Goal: Task Accomplishment & Management: Use online tool/utility

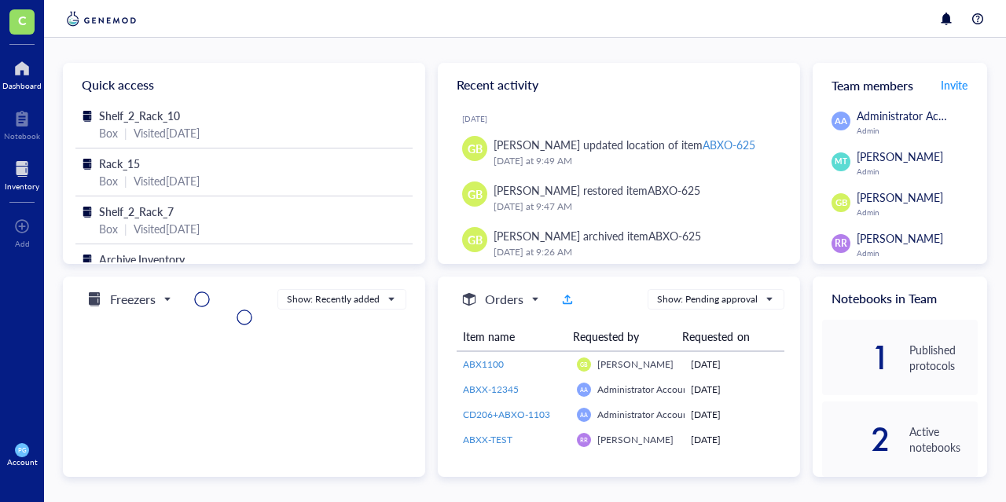
click at [27, 174] on div at bounding box center [22, 168] width 35 height 25
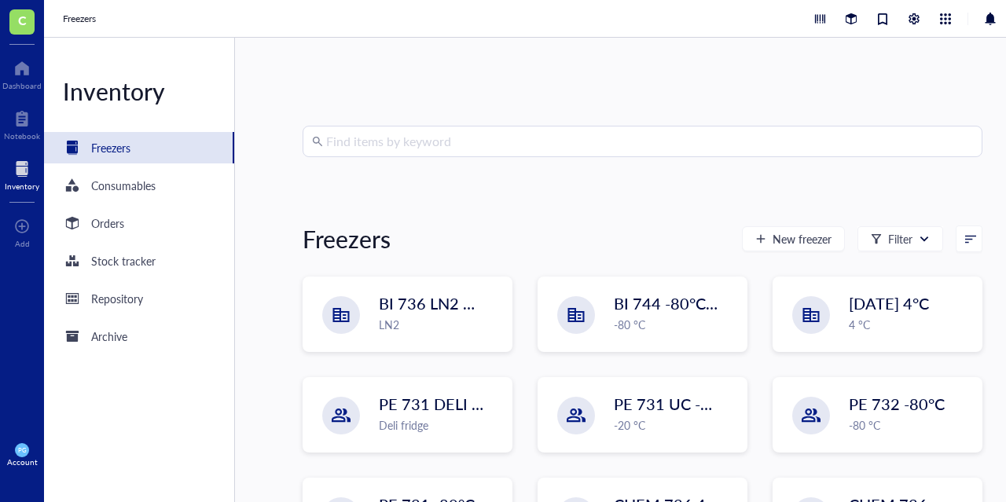
click at [20, 167] on div at bounding box center [22, 168] width 35 height 25
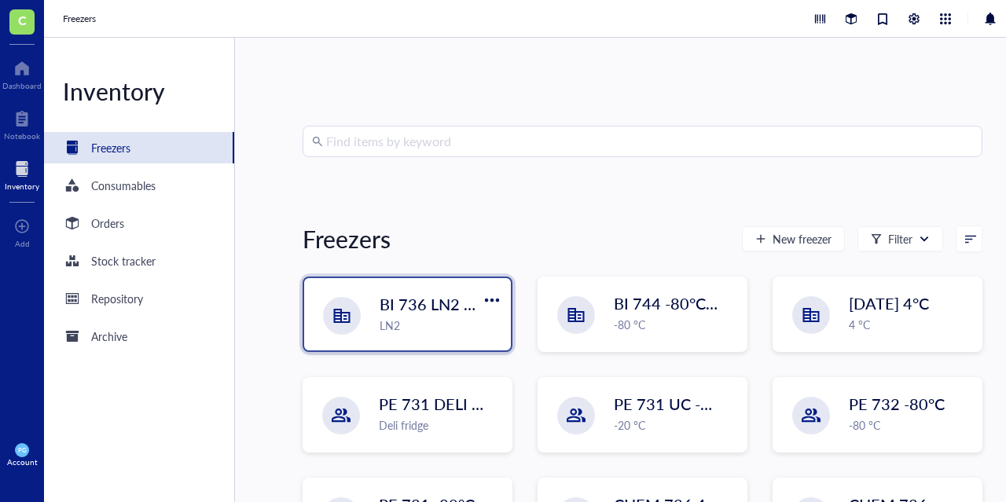
scroll to position [157, 0]
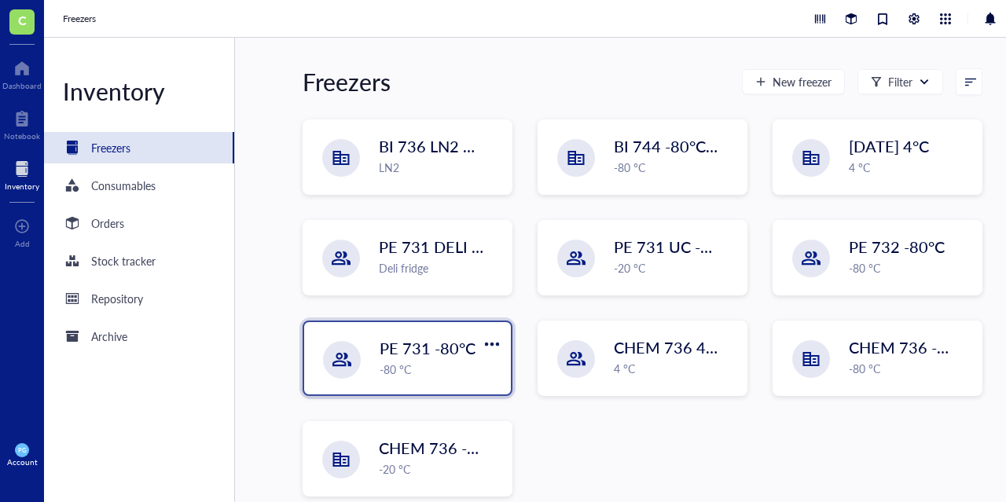
click at [399, 359] on div "PE 731 -80°C -80 °C" at bounding box center [441, 357] width 122 height 41
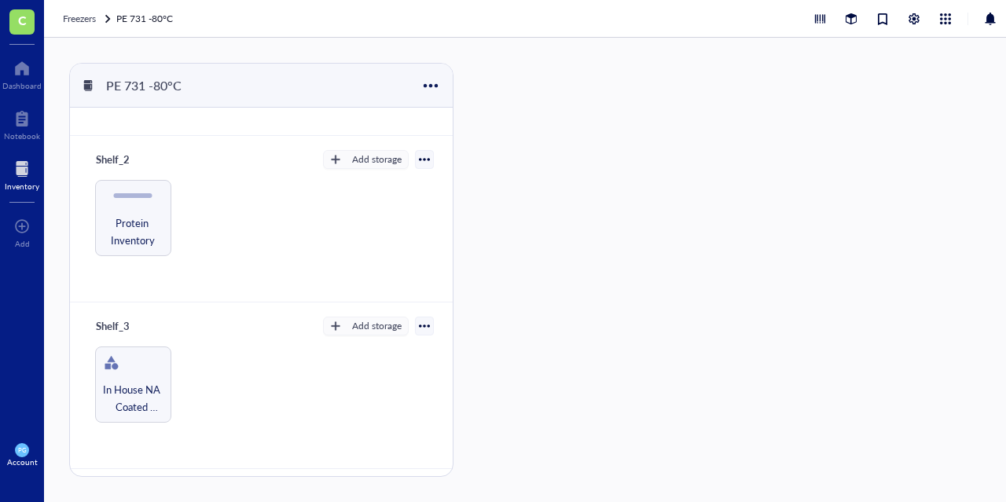
scroll to position [127, 0]
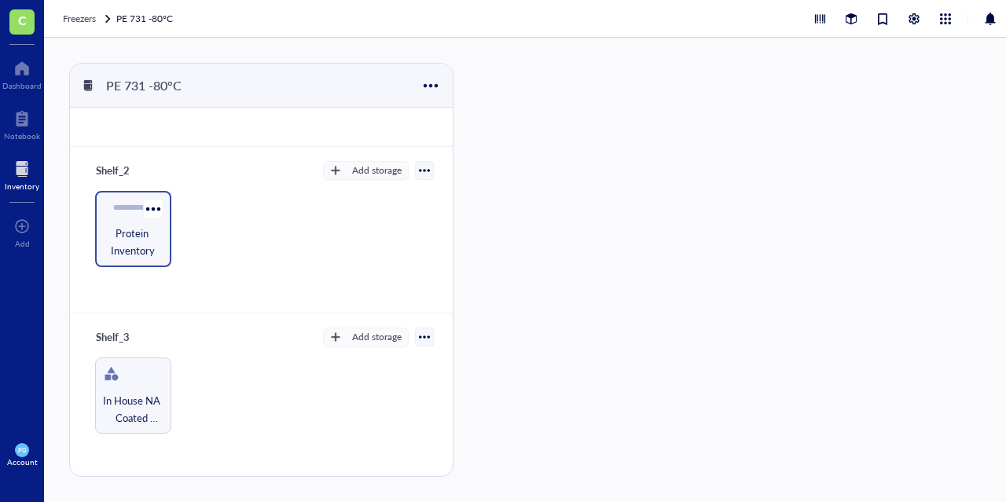
click at [120, 232] on span "Protein Inventory" at bounding box center [133, 242] width 61 height 35
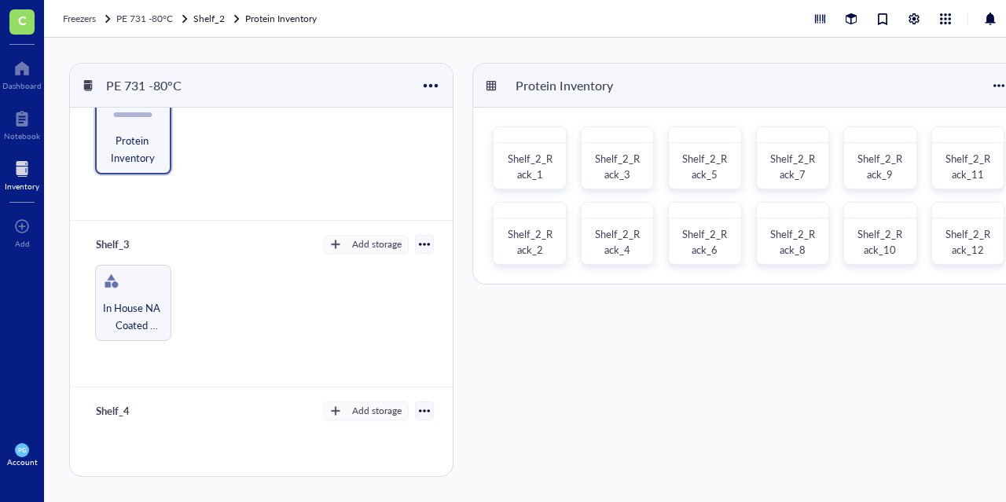
scroll to position [285, 0]
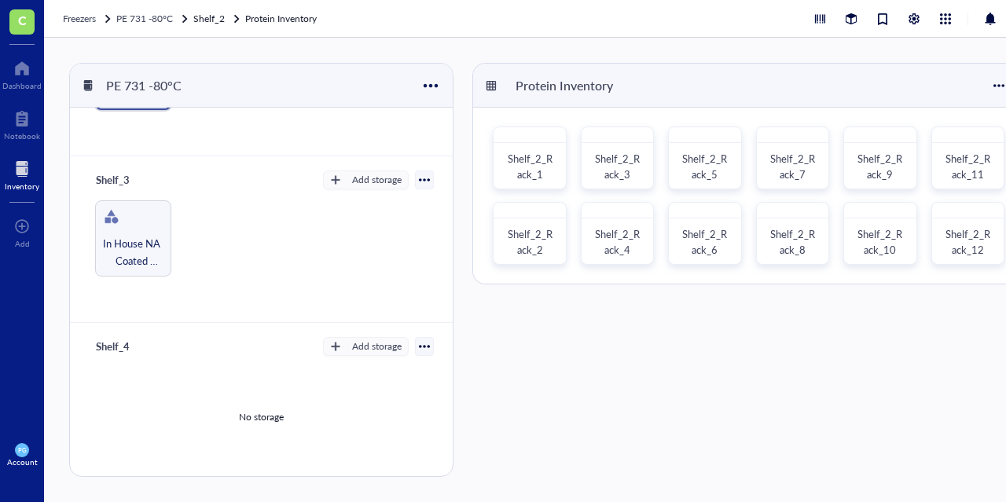
click at [28, 173] on div at bounding box center [22, 168] width 35 height 25
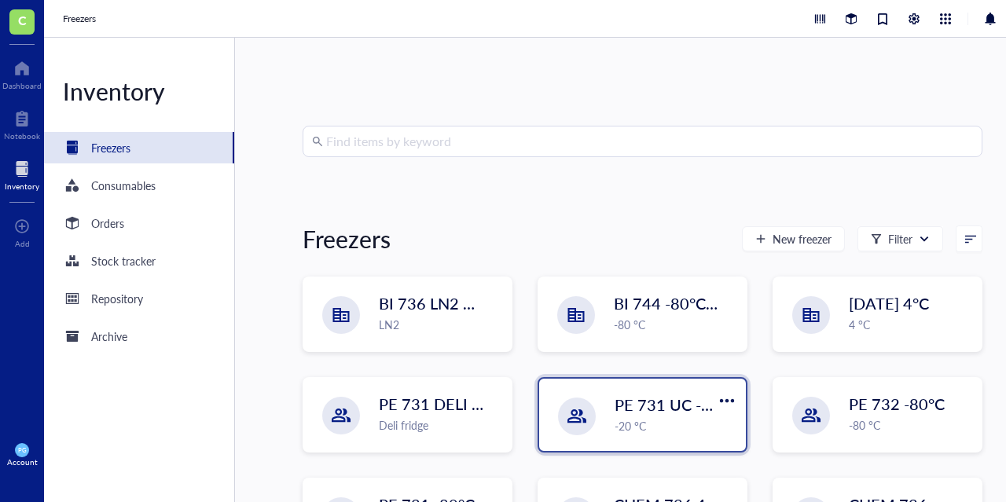
scroll to position [79, 0]
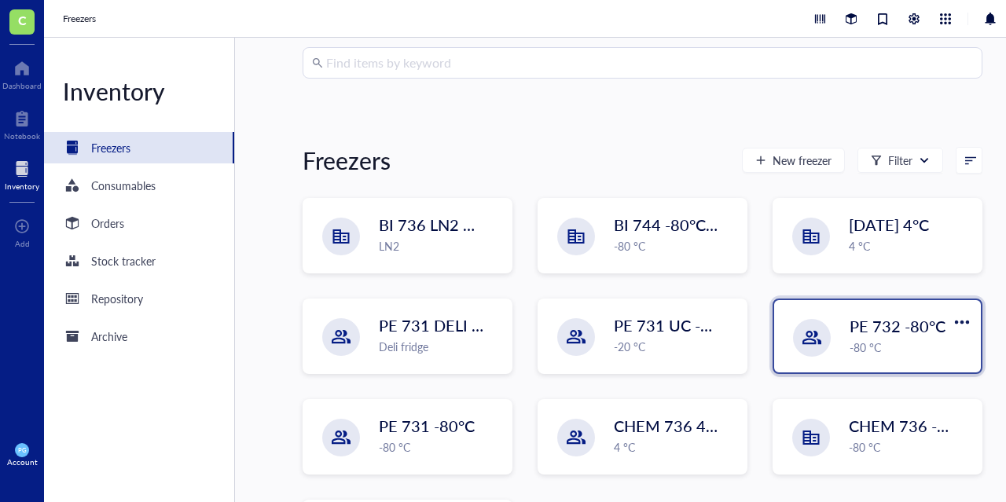
click at [866, 334] on span "PE 732 -80°C" at bounding box center [898, 326] width 96 height 22
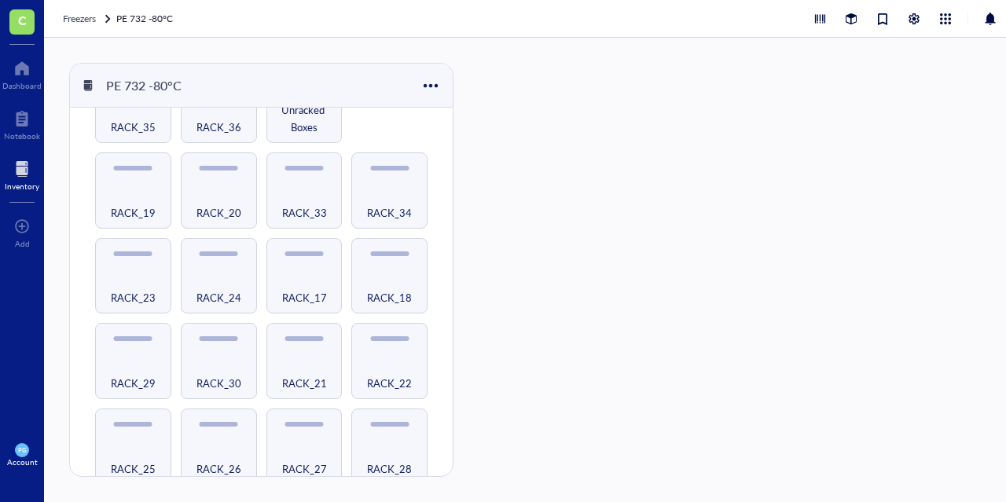
scroll to position [586, 0]
click at [368, 356] on div "RACK_22" at bounding box center [389, 373] width 61 height 35
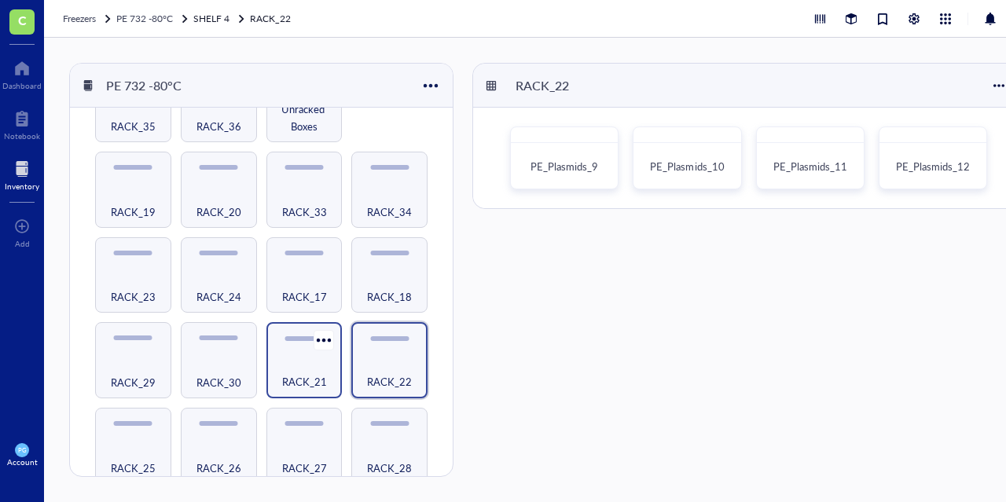
click at [281, 358] on div "RACK_21" at bounding box center [304, 373] width 61 height 35
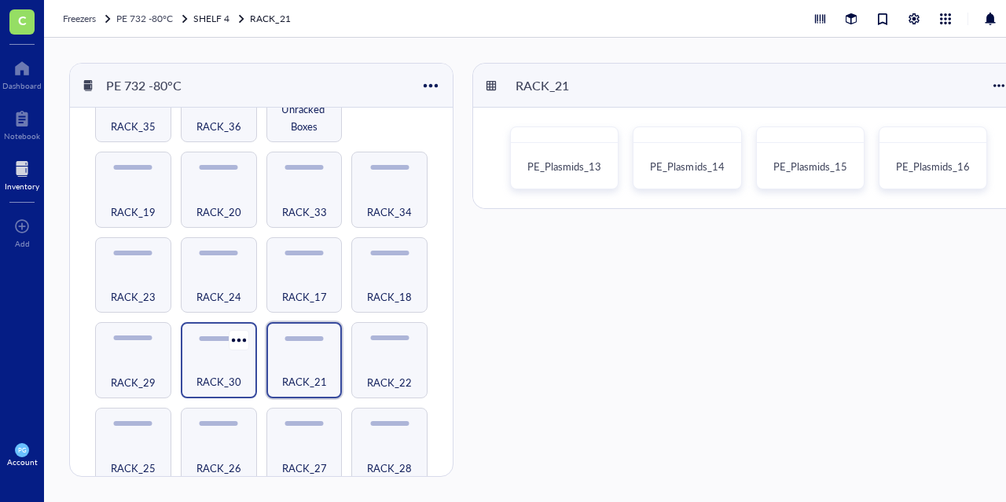
click at [217, 356] on div "RACK_30" at bounding box center [219, 373] width 61 height 35
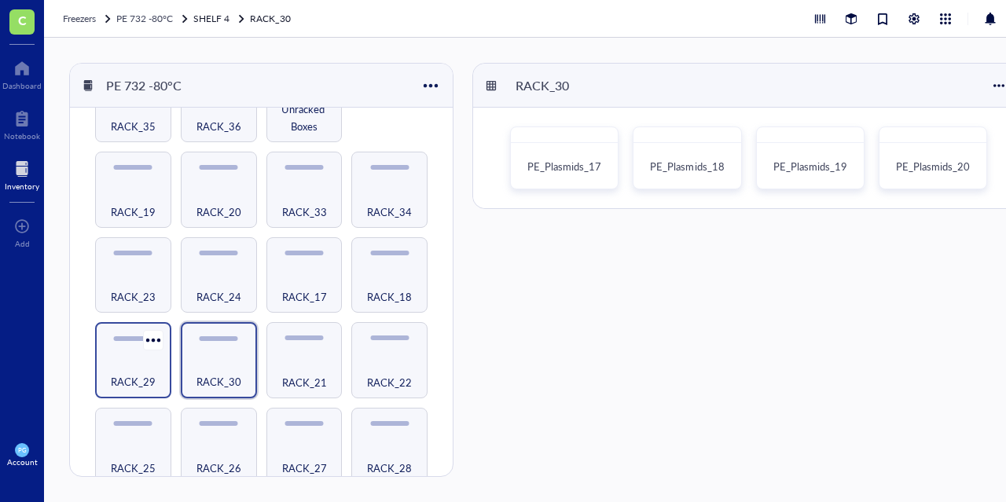
click at [108, 356] on div "RACK_29" at bounding box center [133, 373] width 61 height 35
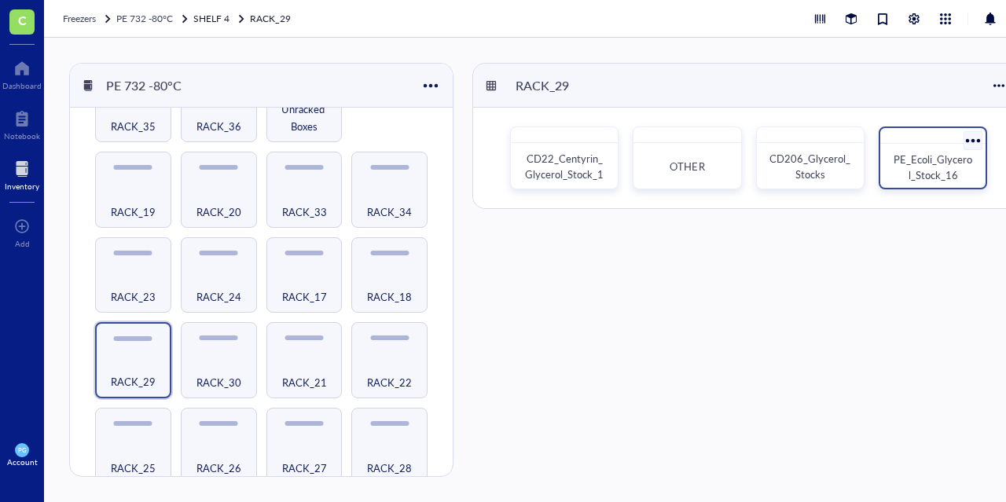
click at [892, 176] on div "PE_Ecoli_Glycerol_Stock_16" at bounding box center [933, 167] width 93 height 35
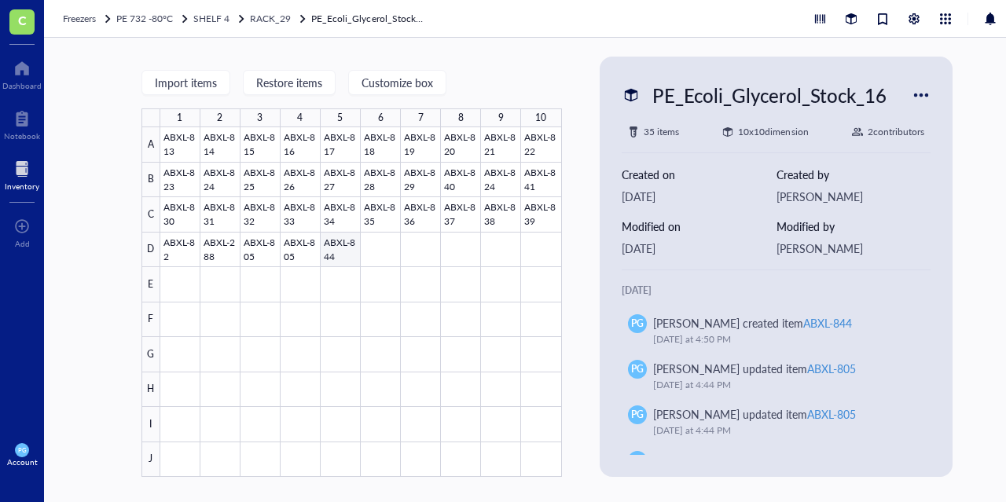
click at [333, 248] on div at bounding box center [361, 302] width 402 height 350
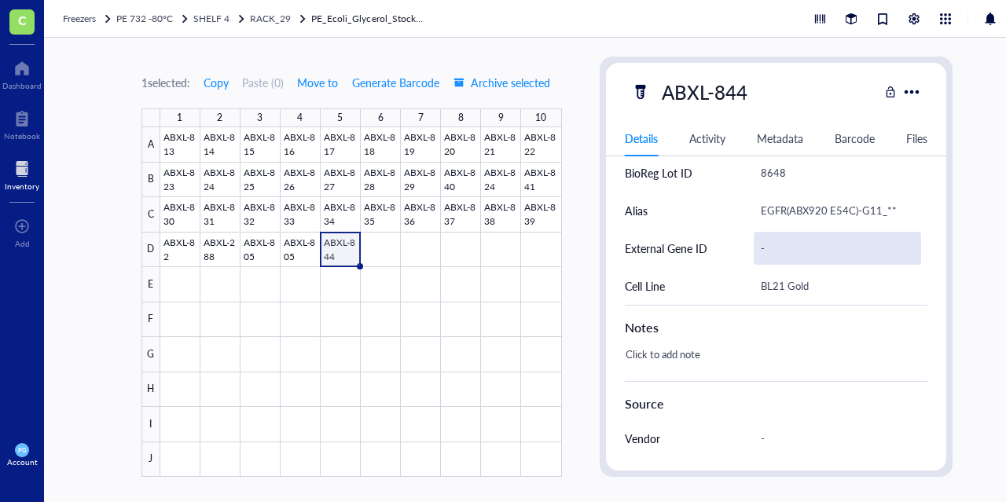
scroll to position [579, 0]
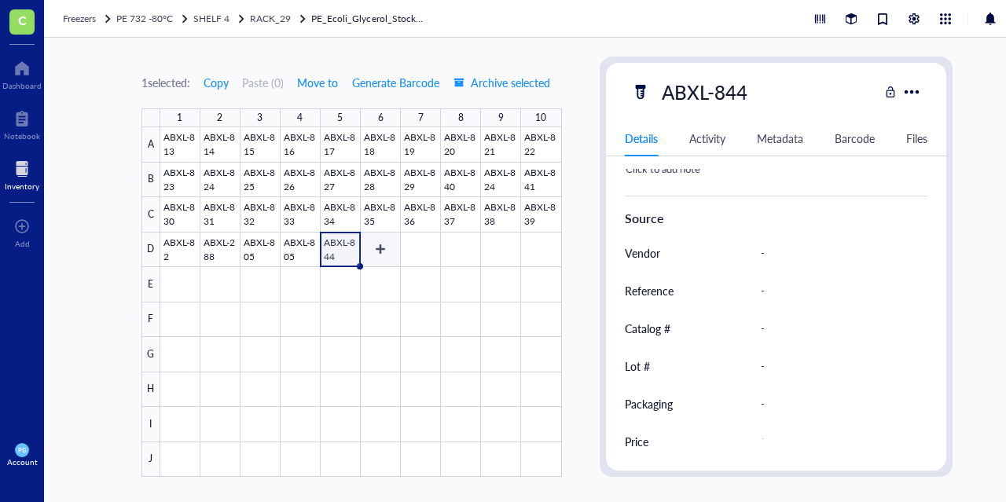
click at [380, 252] on div at bounding box center [361, 302] width 402 height 350
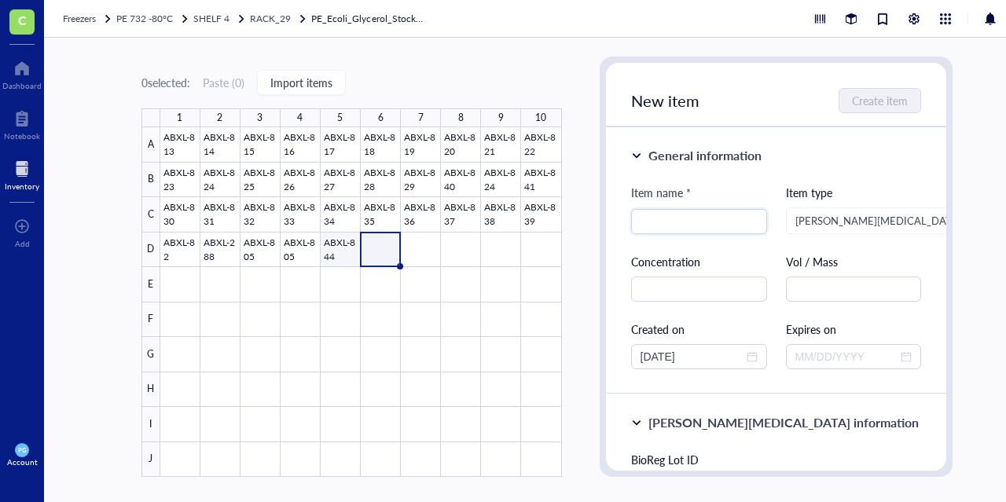
click at [331, 245] on div at bounding box center [361, 302] width 402 height 350
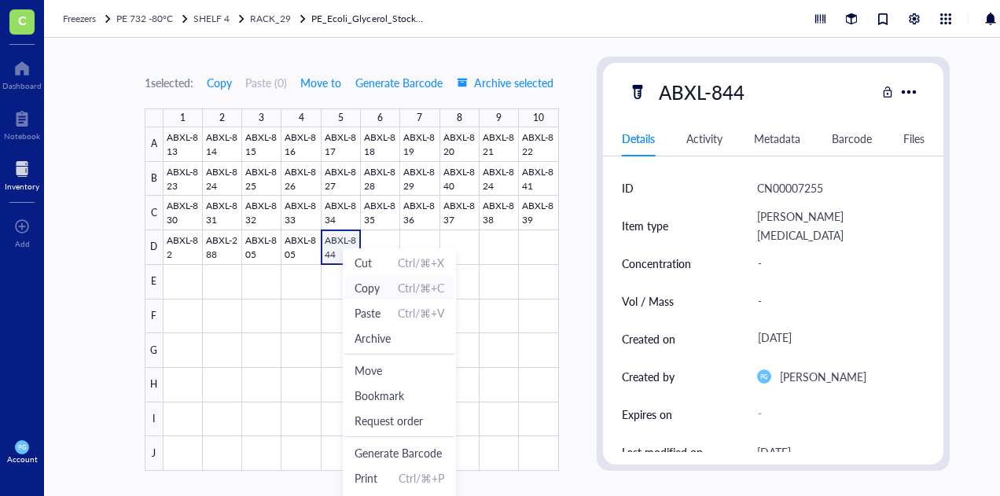
click at [364, 284] on span "Copy" at bounding box center [367, 287] width 25 height 17
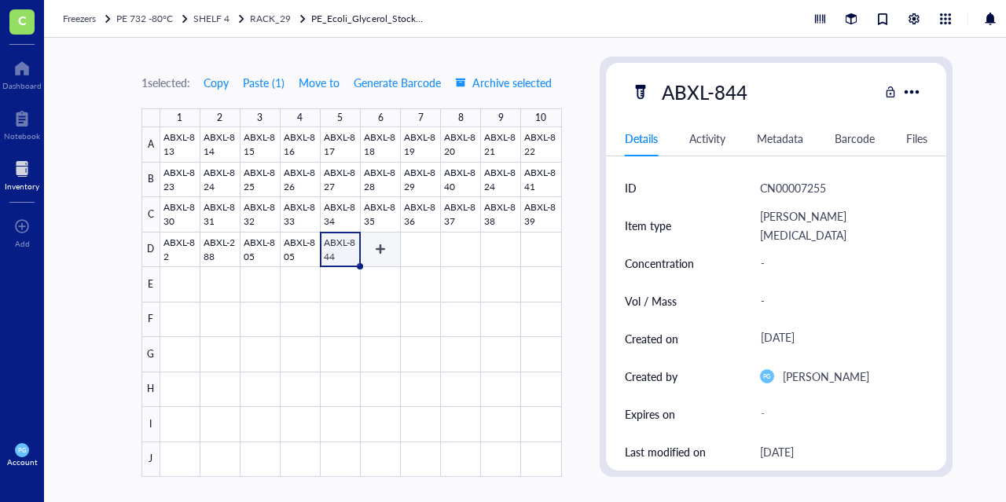
click at [379, 247] on div at bounding box center [361, 302] width 402 height 350
type textarea "Keep everyone on the same page…"
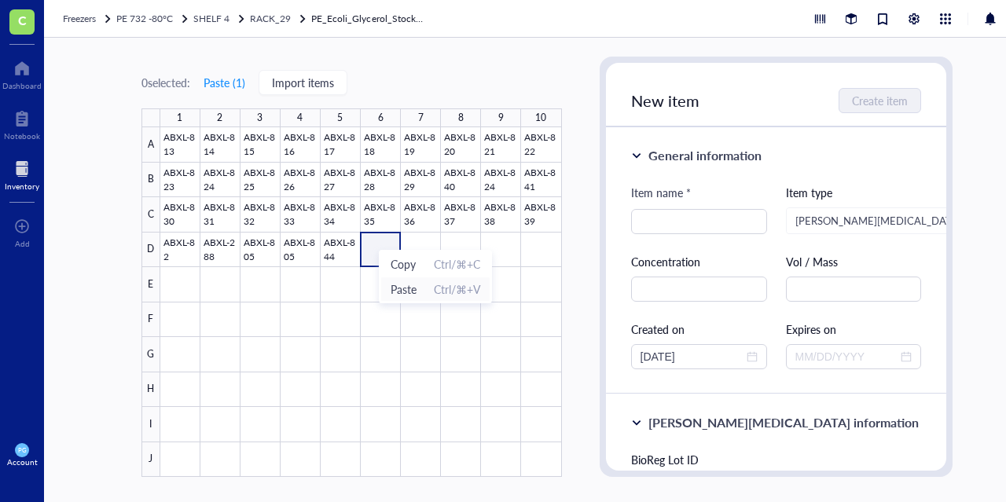
click at [415, 293] on span "Paste" at bounding box center [404, 289] width 26 height 17
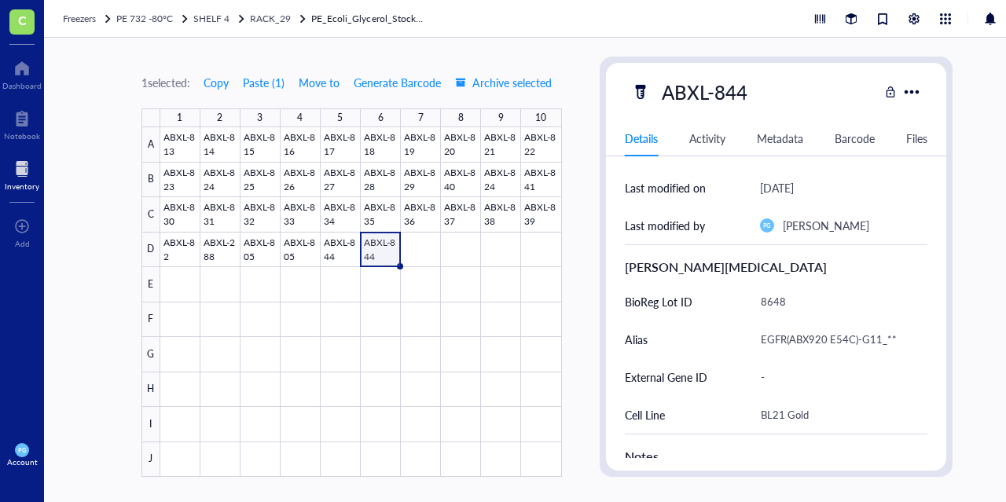
scroll to position [186, 0]
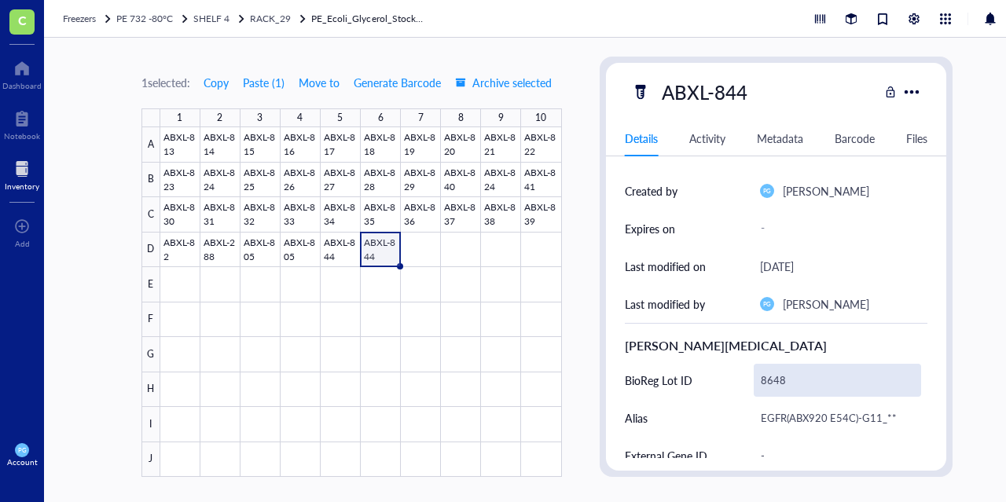
click at [784, 381] on div "8648" at bounding box center [838, 380] width 168 height 33
type input "8666"
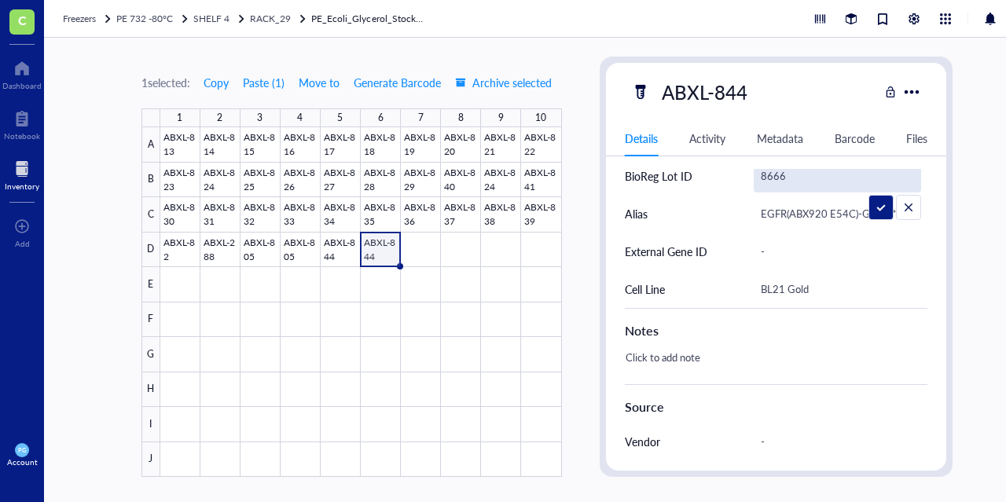
scroll to position [421, 0]
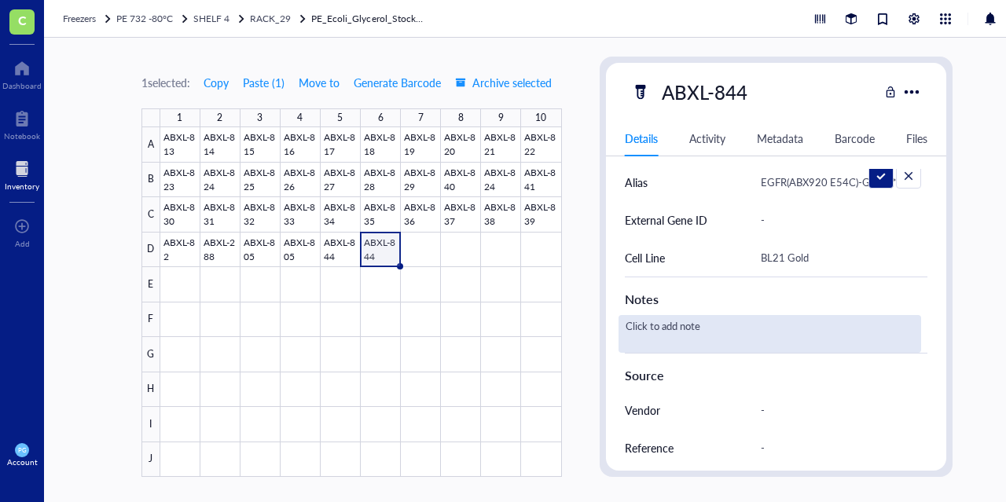
click at [704, 329] on div "Click to add note" at bounding box center [770, 334] width 303 height 38
type textarea "New"
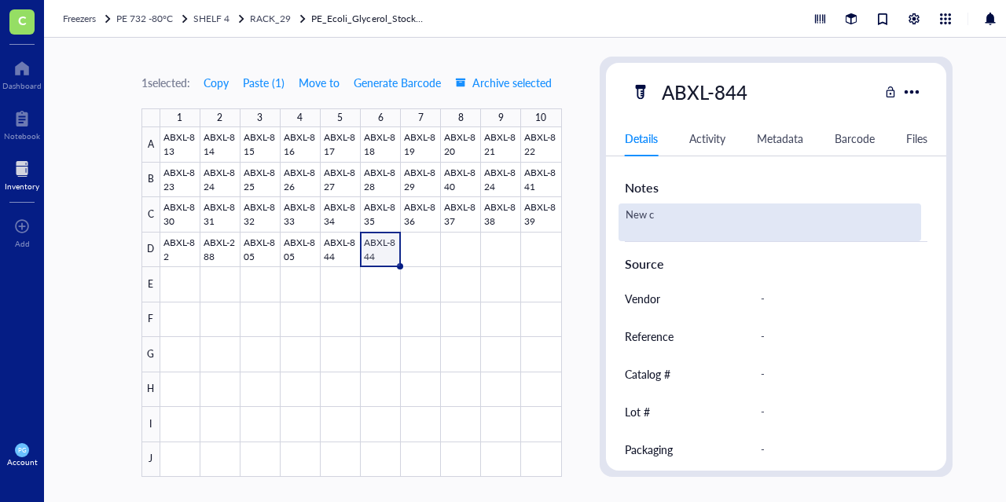
scroll to position [500, 0]
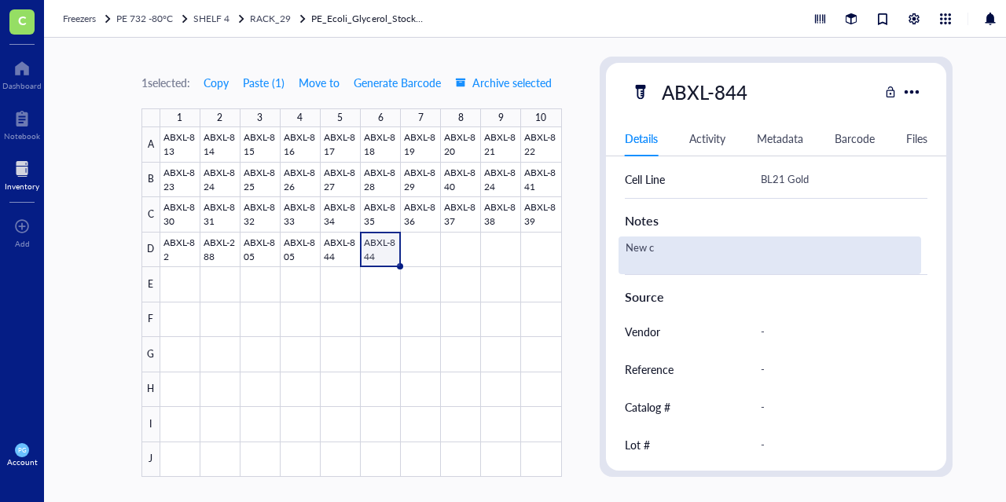
click at [724, 259] on div "New c" at bounding box center [770, 256] width 303 height 38
click at [722, 257] on textarea "New c" at bounding box center [678, 255] width 119 height 35
click at [671, 242] on textarea "New c" at bounding box center [678, 255] width 119 height 35
type textarea "New colony picked from same transformation plate at lot 8664"
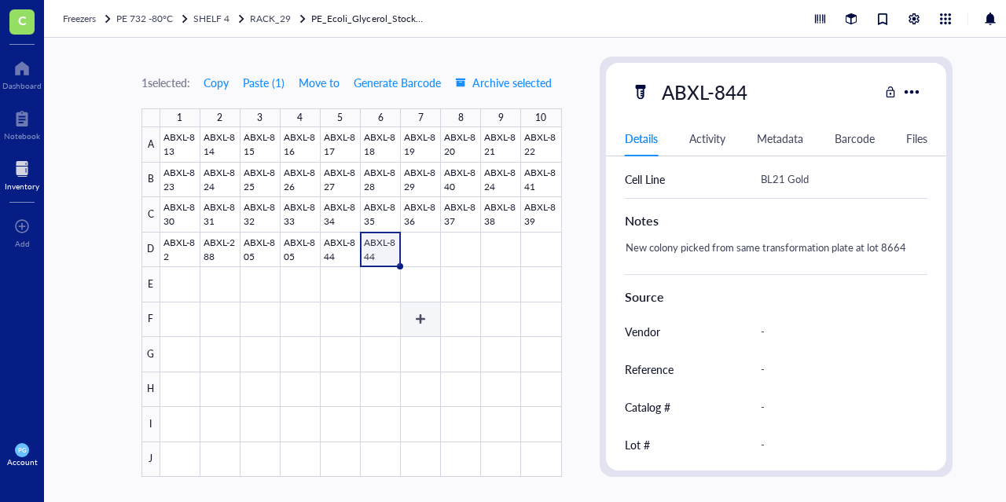
click at [426, 328] on div at bounding box center [361, 302] width 402 height 350
type textarea "Keep everyone on the same page…"
